Goal: Task Accomplishment & Management: Complete application form

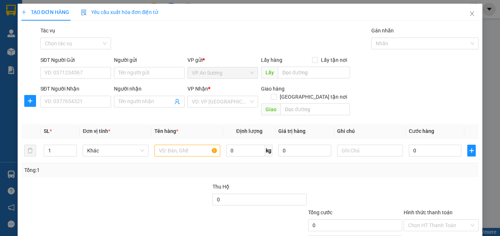
click at [329, 80] on div "Lấy hàng Lấy tận nơi Lấy" at bounding box center [305, 69] width 89 height 26
click at [333, 78] on input "text" at bounding box center [314, 73] width 72 height 12
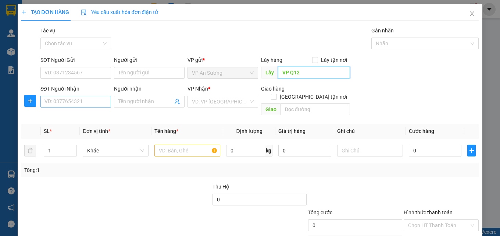
type input "VP Q12"
click at [50, 97] on input "SĐT Người Nhận" at bounding box center [75, 102] width 71 height 12
click at [68, 101] on input "SĐT Người Nhận" at bounding box center [75, 102] width 71 height 12
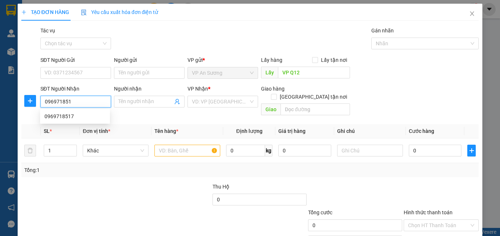
type input "0969718517"
click at [83, 111] on div "0969718517" at bounding box center [75, 116] width 70 height 12
type input "[GEOGRAPHIC_DATA]"
type input "250.000"
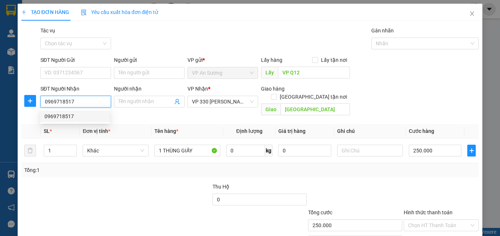
click at [71, 117] on div "0969718517" at bounding box center [74, 116] width 61 height 8
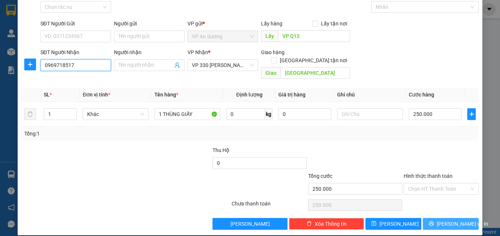
type input "0969718517"
click at [441, 219] on span "[PERSON_NAME] và In" at bounding box center [462, 223] width 51 height 8
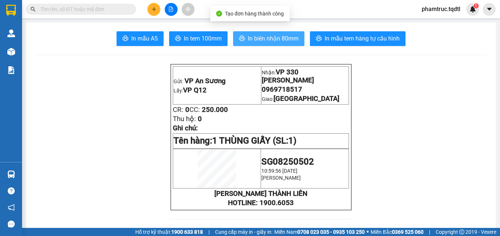
click at [298, 44] on button "In biên nhận 80mm" at bounding box center [268, 38] width 71 height 15
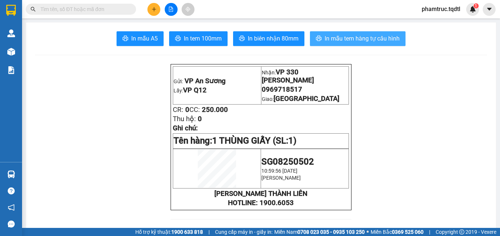
click at [399, 34] on button "In mẫu tem hàng tự cấu hình" at bounding box center [358, 38] width 96 height 15
click at [159, 6] on button at bounding box center [153, 9] width 13 height 13
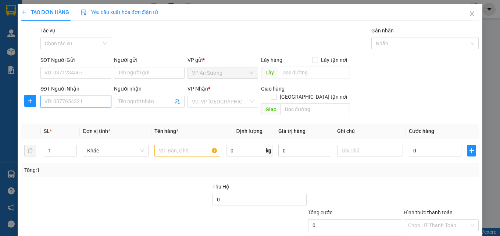
click at [108, 103] on input "SĐT Người Nhận" at bounding box center [75, 102] width 71 height 12
click at [110, 99] on div "SĐT Người Nhận VD: 0377654321" at bounding box center [76, 102] width 74 height 34
type input "0379932900"
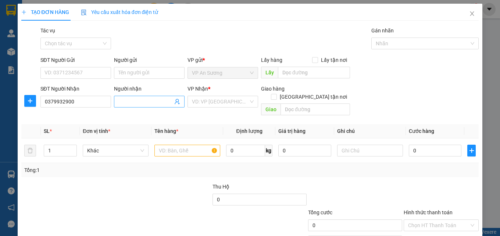
click at [120, 102] on input "Người nhận" at bounding box center [145, 101] width 54 height 8
click at [215, 104] on input "search" at bounding box center [220, 101] width 57 height 11
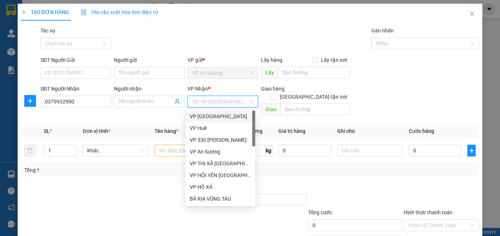
click at [215, 116] on div "VP [GEOGRAPHIC_DATA]" at bounding box center [220, 116] width 61 height 8
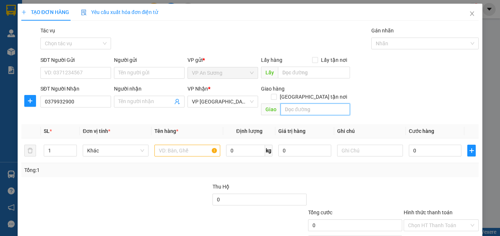
click at [305, 103] on input "text" at bounding box center [315, 109] width 69 height 12
type input "14 Đống Đa"
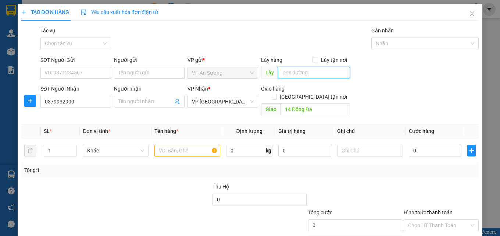
click at [317, 70] on input "text" at bounding box center [314, 73] width 72 height 12
type input "vp Q12"
drag, startPoint x: 169, startPoint y: 151, endPoint x: 172, endPoint y: 147, distance: 5.2
click at [169, 151] on td at bounding box center [187, 150] width 72 height 25
click at [172, 147] on input "text" at bounding box center [187, 150] width 66 height 12
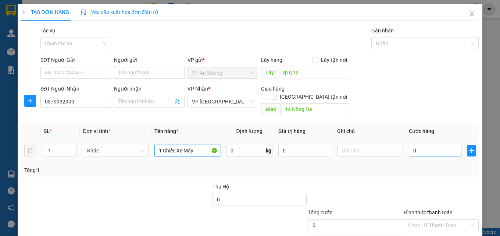
type input "1 Chiếc Xe Máy"
click at [413, 144] on input "0" at bounding box center [435, 150] width 53 height 12
click at [409, 144] on input "0" at bounding box center [435, 150] width 53 height 12
type input "30"
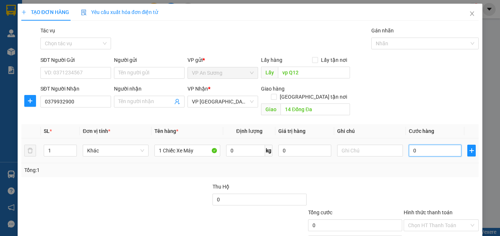
type input "30"
type input "300"
type input "3.000"
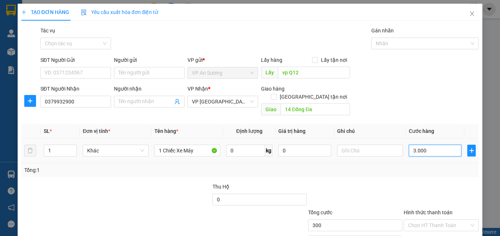
type input "3.000"
type input "30.000"
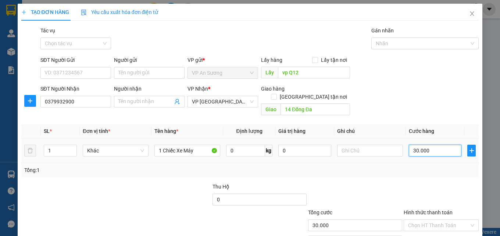
type input "300.000"
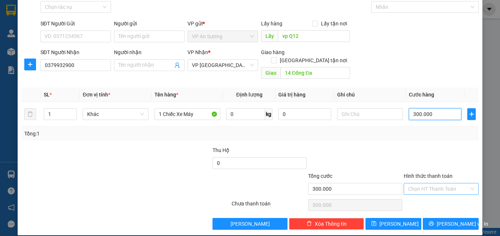
type input "300.000"
click at [417, 183] on input "Hình thức thanh toán" at bounding box center [438, 188] width 61 height 11
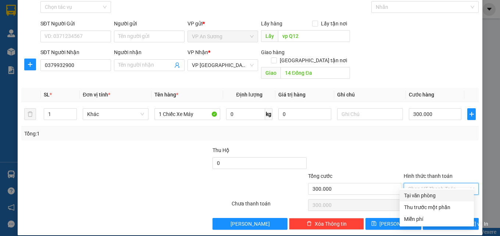
click at [420, 193] on div "Tại văn phòng" at bounding box center [436, 195] width 65 height 8
type input "0"
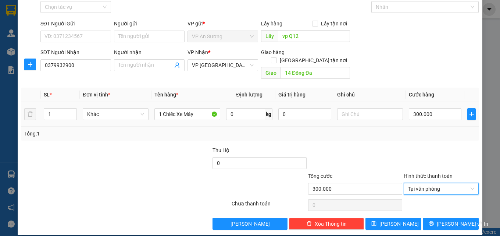
scroll to position [0, 0]
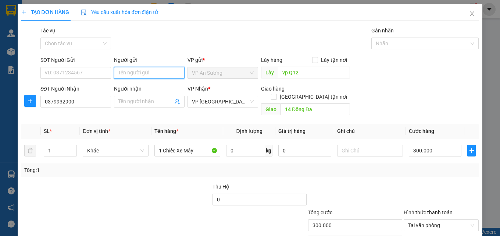
click at [173, 70] on input "Người gửi" at bounding box center [149, 73] width 71 height 12
click at [171, 72] on input "Người gửi" at bounding box center [149, 73] width 71 height 12
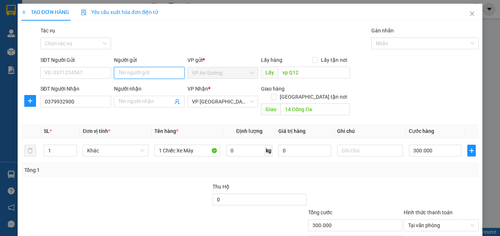
click at [171, 72] on input "Người gửi" at bounding box center [149, 73] width 71 height 12
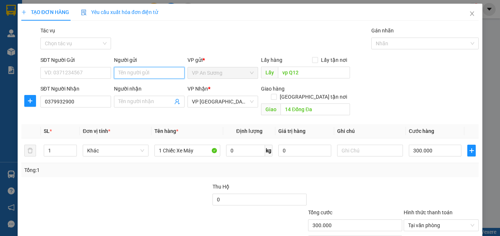
click at [171, 72] on input "Người gửi" at bounding box center [149, 73] width 71 height 12
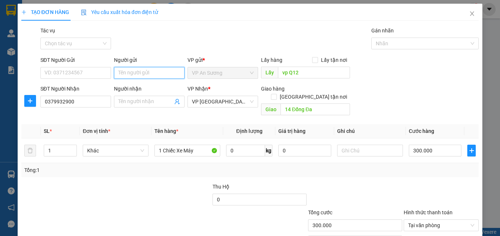
click at [171, 72] on input "Người gửi" at bounding box center [149, 73] width 71 height 12
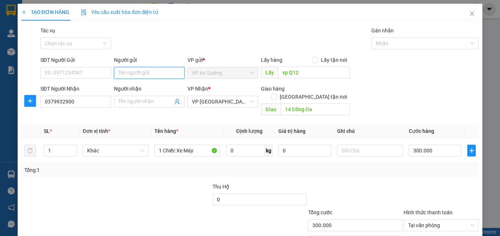
click at [171, 72] on input "Người gửi" at bounding box center [149, 73] width 71 height 12
click at [153, 69] on input "Người gửi" at bounding box center [149, 73] width 71 height 12
click at [150, 70] on input "Người gửi" at bounding box center [149, 73] width 71 height 12
click at [149, 70] on input "Người gửi" at bounding box center [149, 73] width 71 height 12
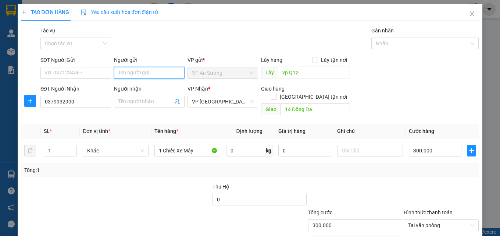
click at [146, 71] on input "Người gửi" at bounding box center [149, 73] width 71 height 12
click at [150, 71] on input "Người gửi" at bounding box center [149, 73] width 71 height 12
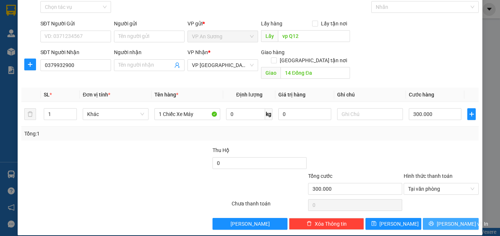
click at [439, 218] on button "[PERSON_NAME] và In" at bounding box center [451, 224] width 56 height 12
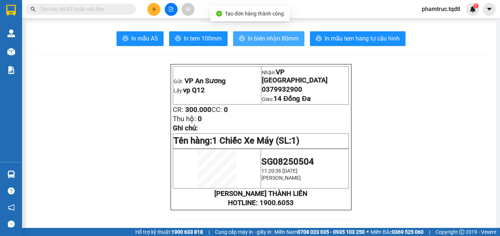
click at [272, 40] on span "In biên nhận 80mm" at bounding box center [273, 38] width 51 height 9
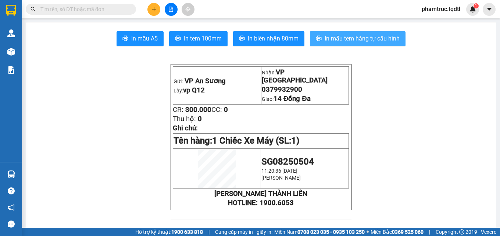
click at [339, 39] on span "In mẫu tem hàng tự cấu hình" at bounding box center [362, 38] width 75 height 9
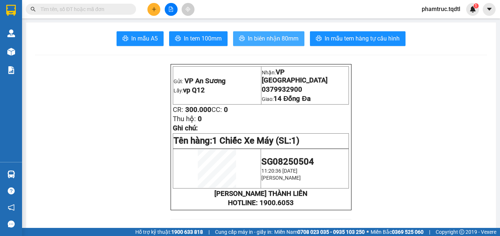
click at [287, 45] on button "In biên nhận 80mm" at bounding box center [268, 38] width 71 height 15
